Goal: Information Seeking & Learning: Learn about a topic

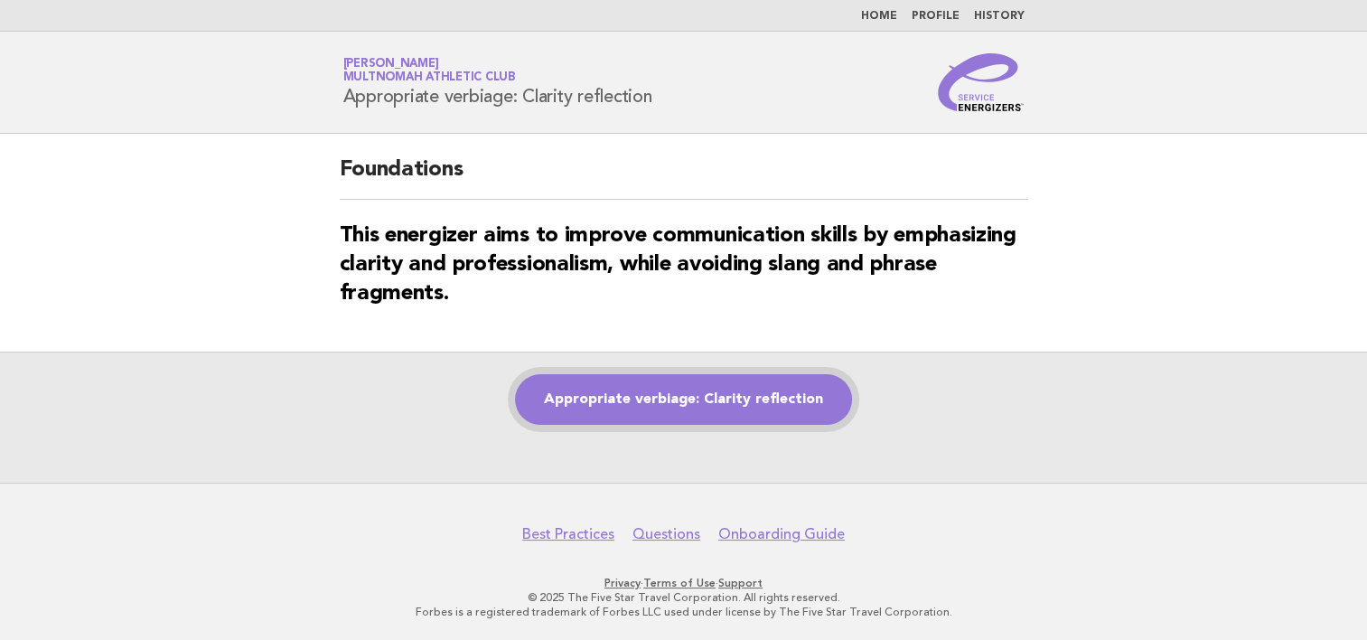
click at [680, 408] on link "Appropriate verbiage: Clarity reflection" at bounding box center [683, 399] width 337 height 51
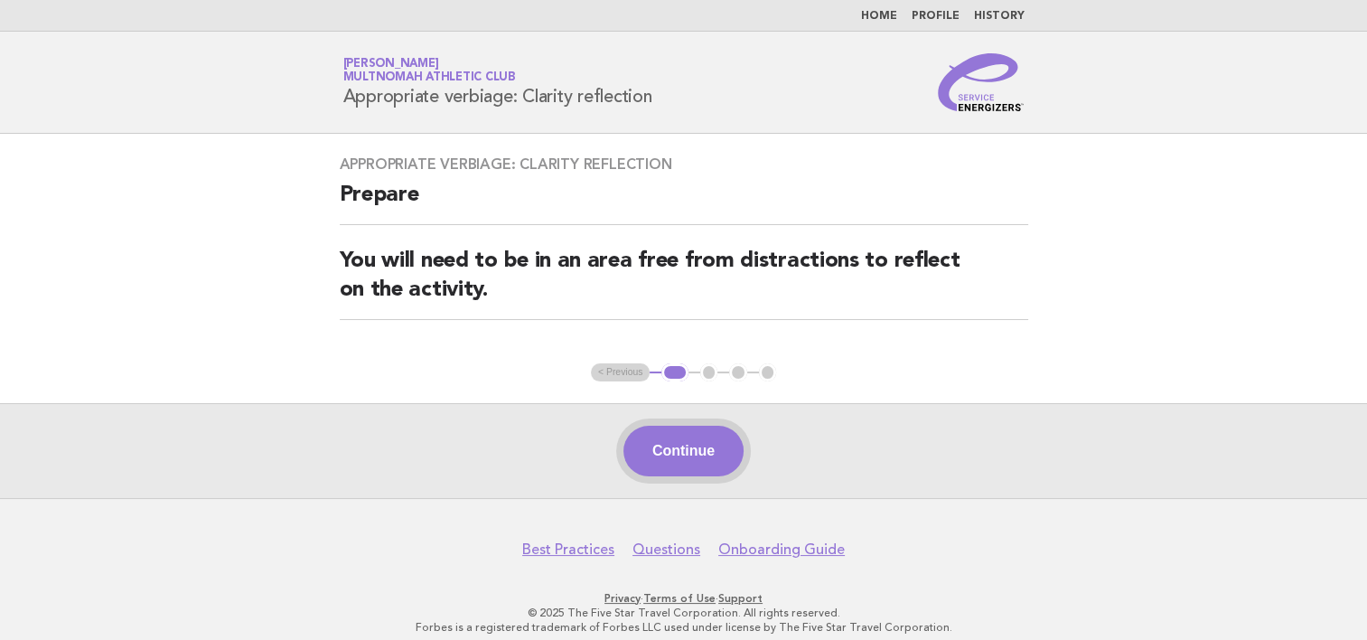
click at [677, 450] on button "Continue" at bounding box center [684, 451] width 120 height 51
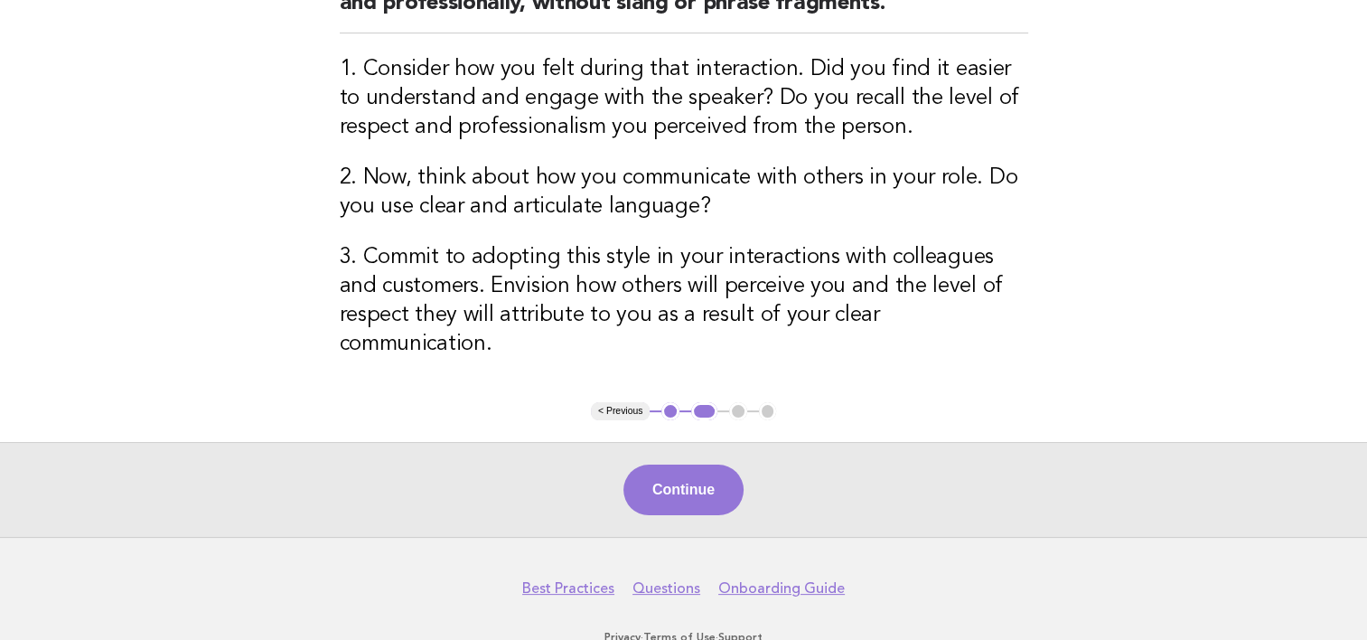
scroll to position [311, 0]
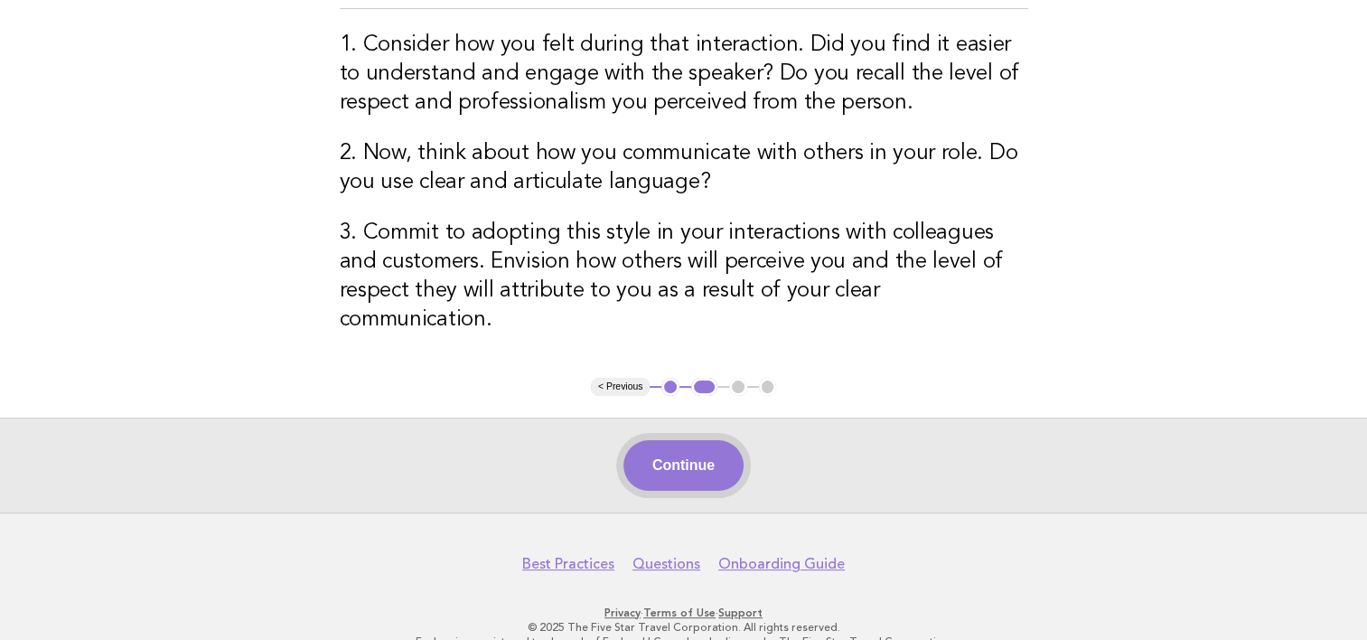
click at [696, 452] on button "Continue" at bounding box center [684, 465] width 120 height 51
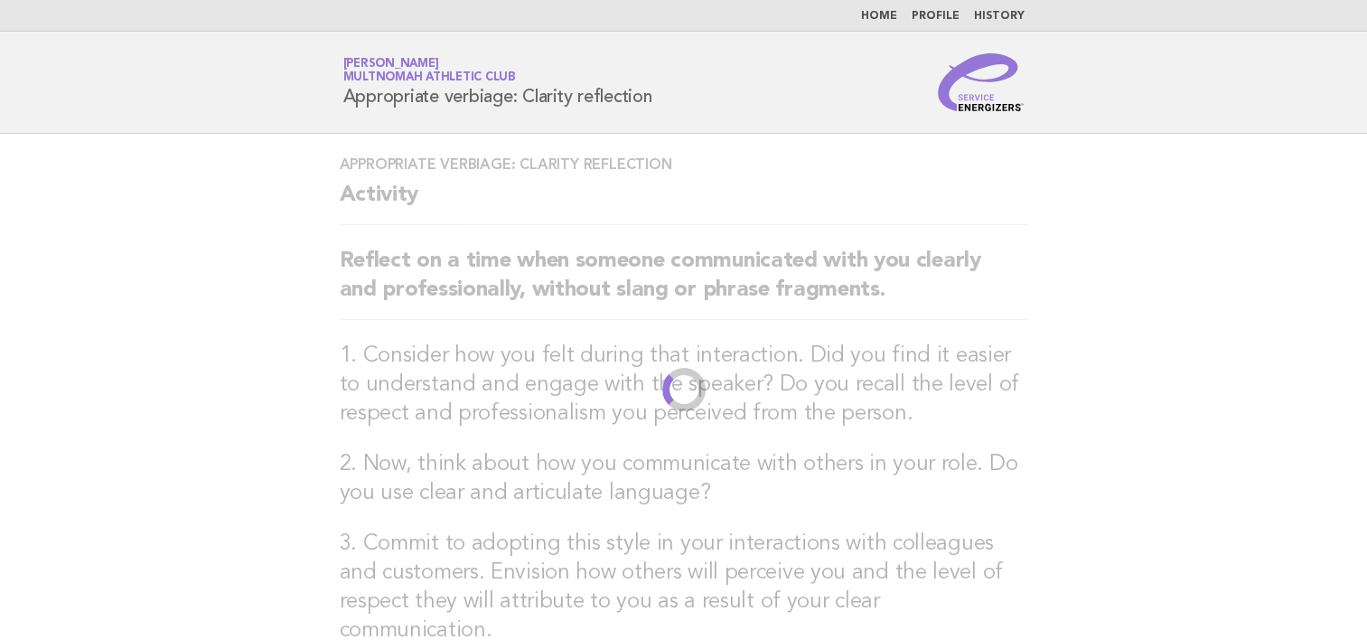
scroll to position [0, 0]
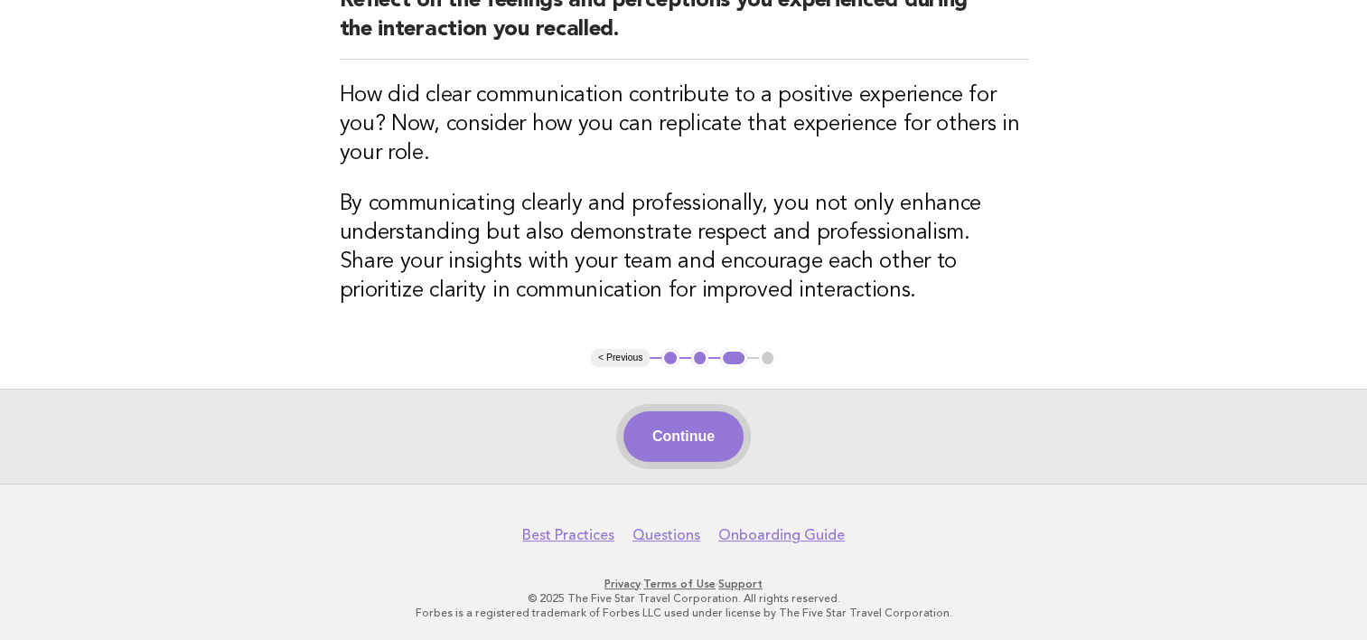
click at [714, 437] on button "Continue" at bounding box center [684, 436] width 120 height 51
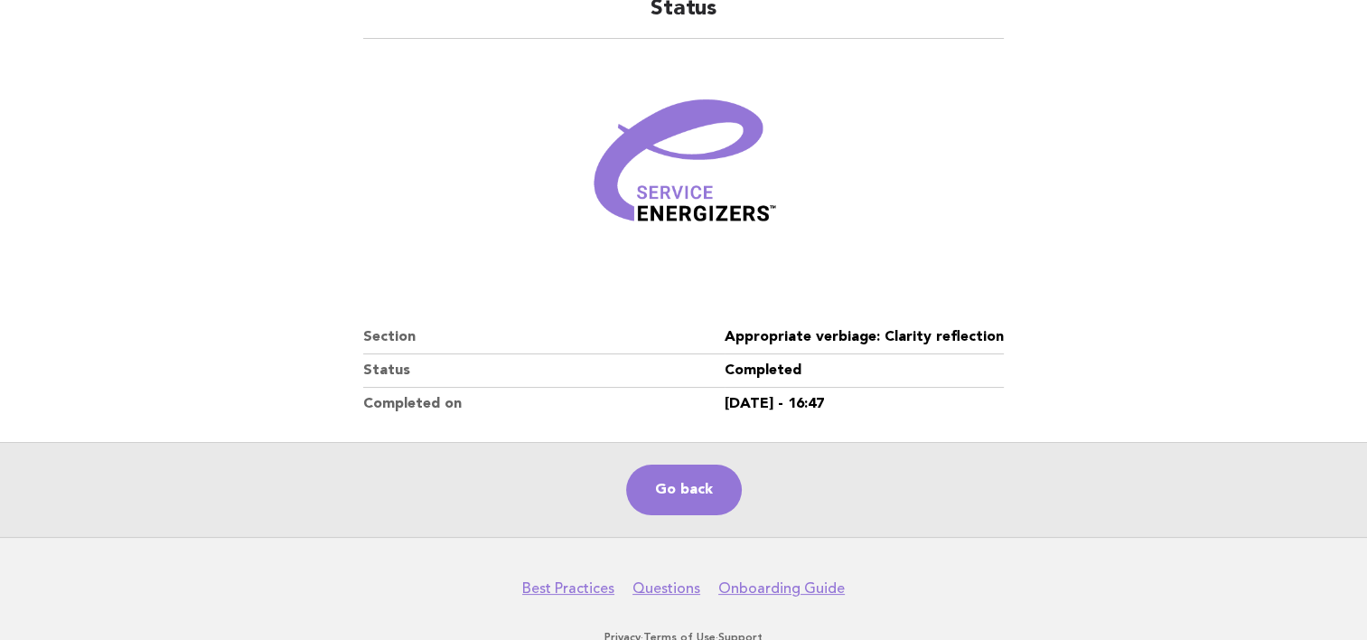
scroll to position [181, 0]
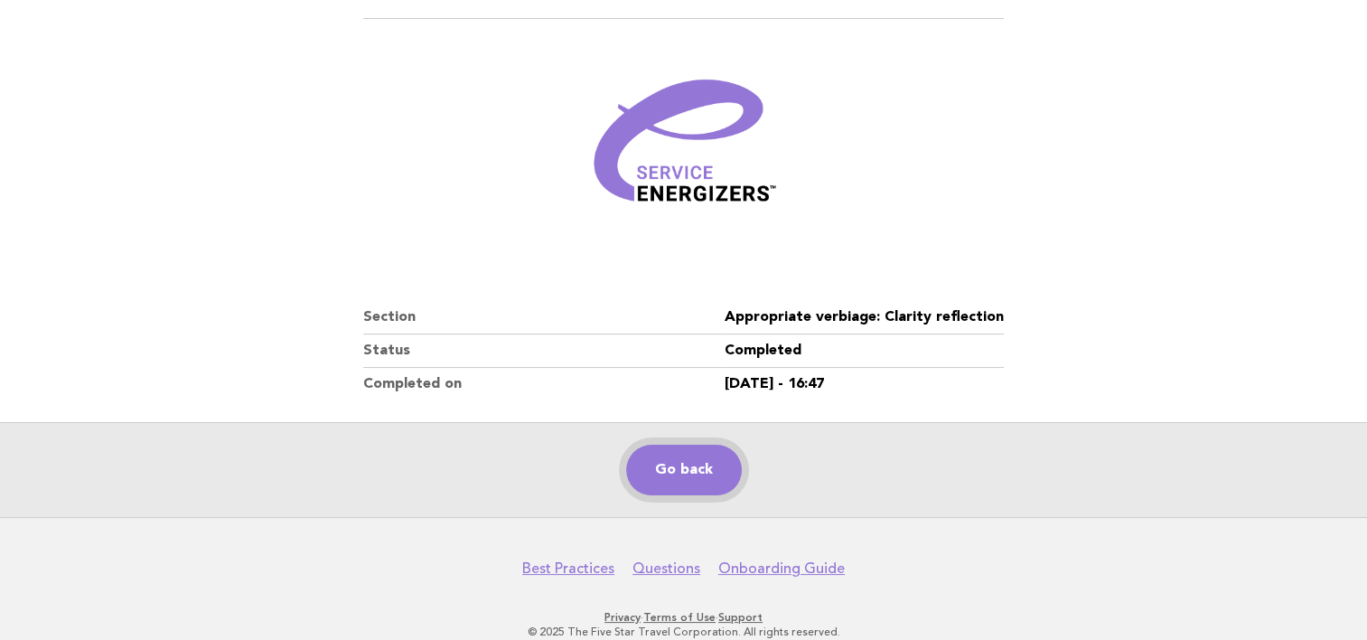
click at [681, 480] on link "Go back" at bounding box center [684, 470] width 116 height 51
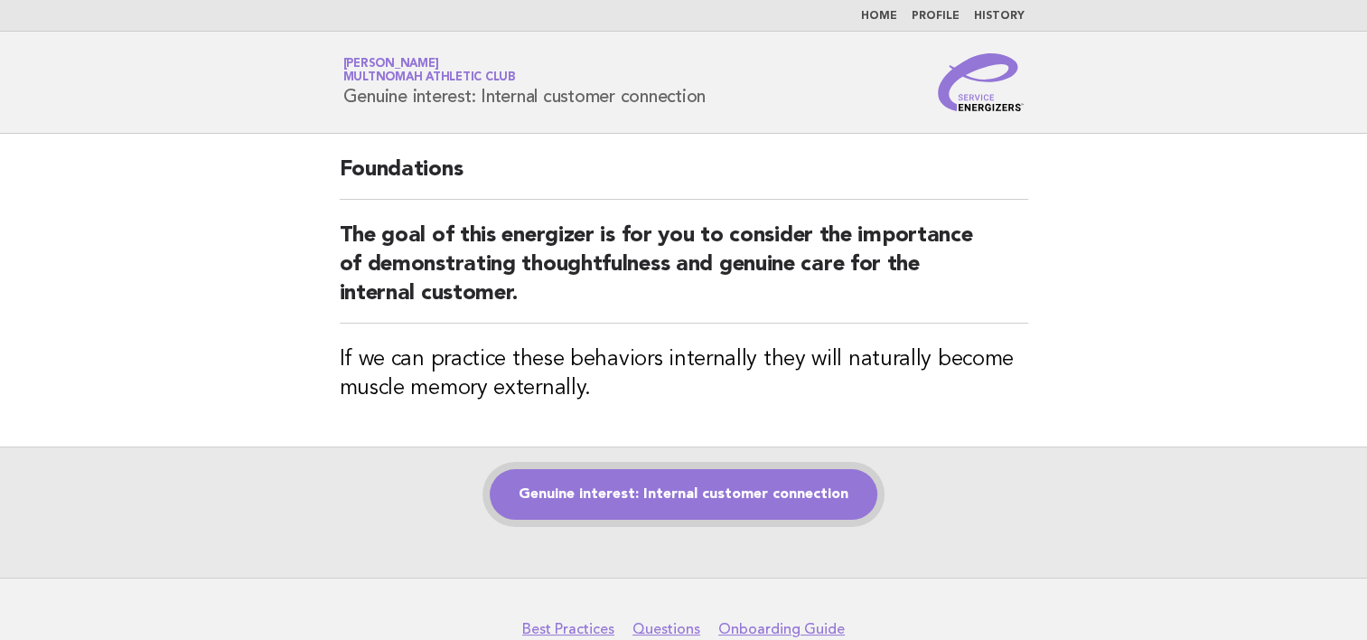
click at [697, 486] on link "Genuine interest: Internal customer connection" at bounding box center [684, 494] width 388 height 51
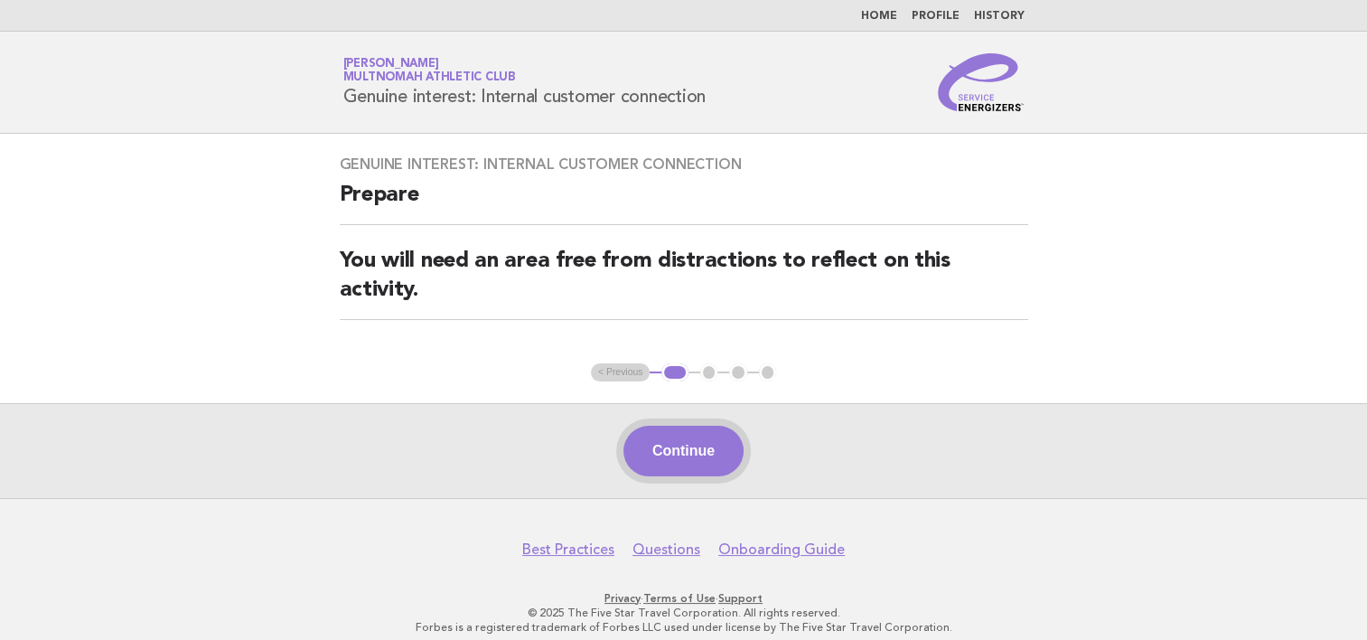
click at [694, 451] on button "Continue" at bounding box center [684, 451] width 120 height 51
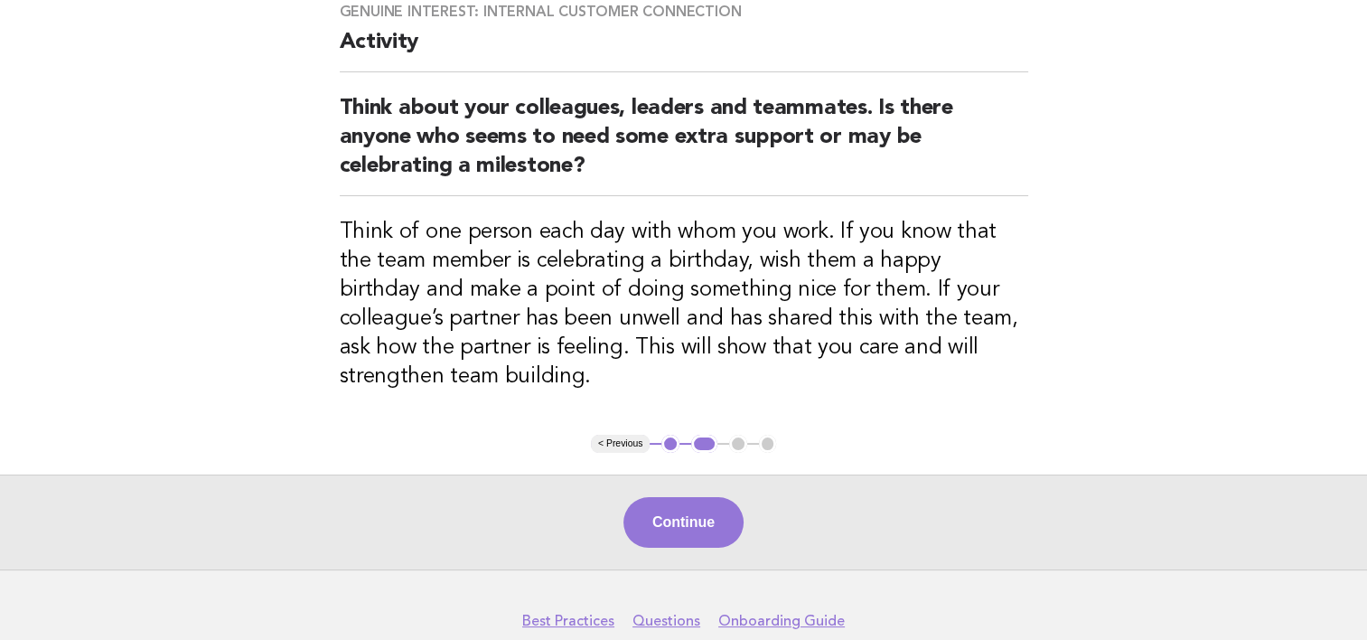
scroll to position [239, 0]
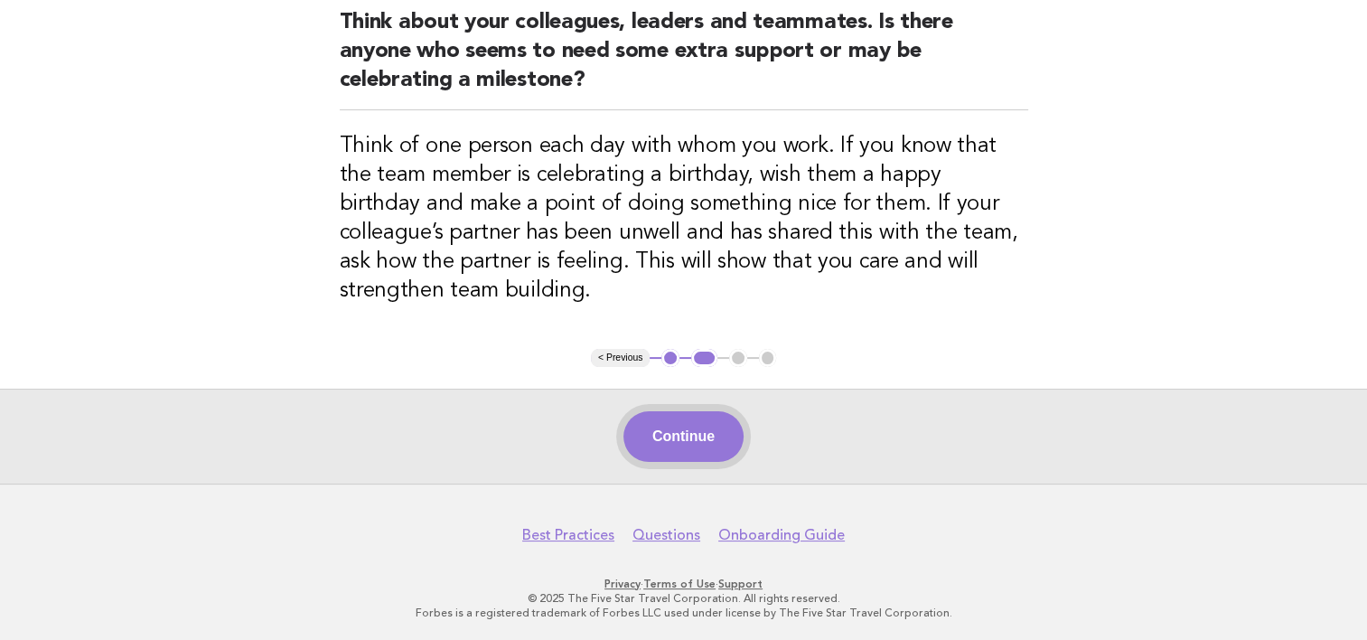
click at [647, 431] on button "Continue" at bounding box center [684, 436] width 120 height 51
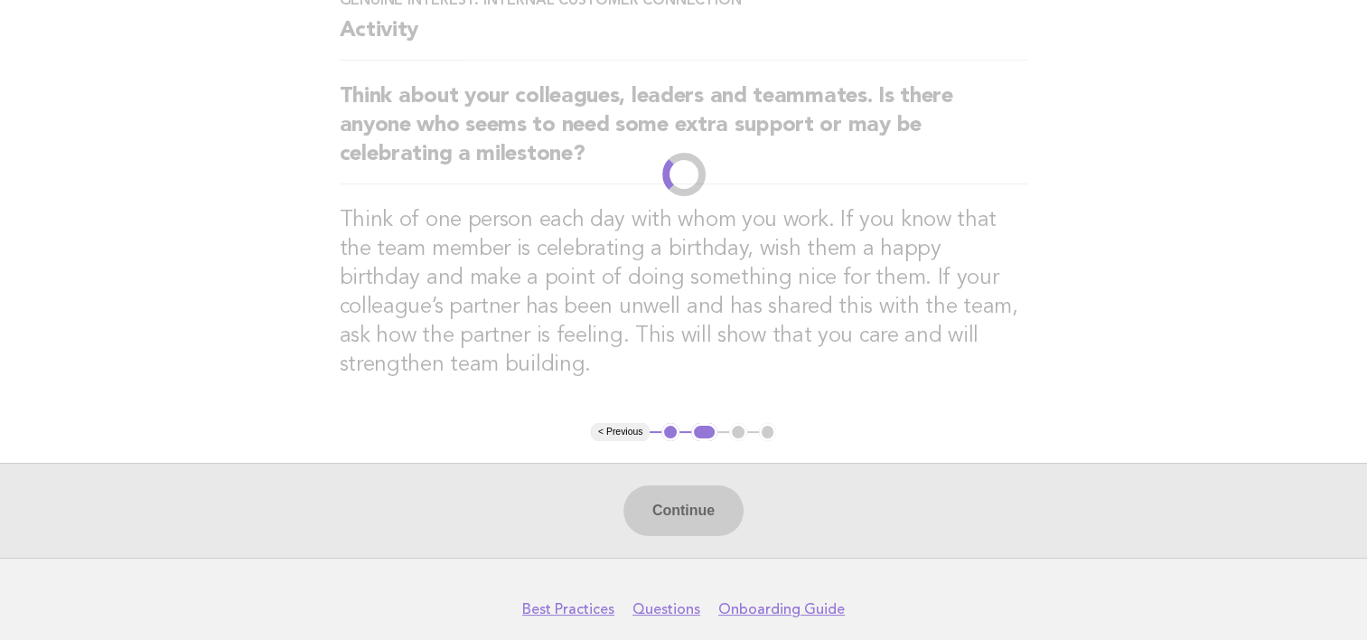
scroll to position [0, 0]
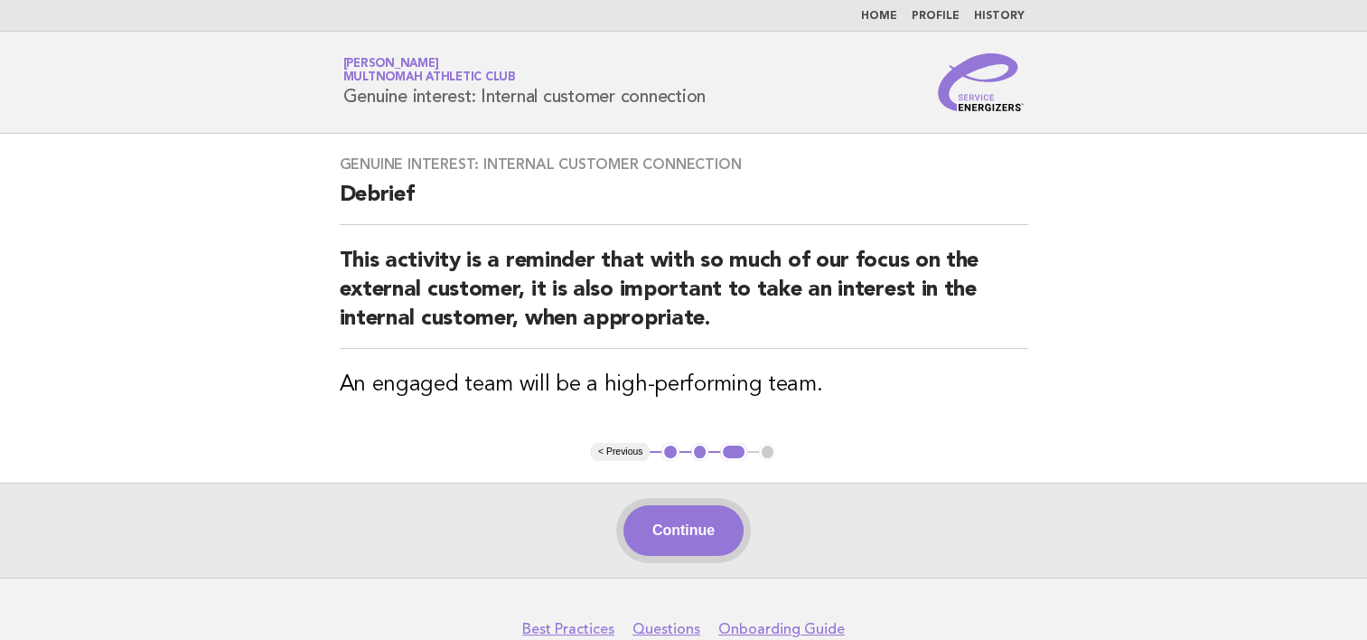
click at [694, 508] on button "Continue" at bounding box center [684, 530] width 120 height 51
